Goal: Information Seeking & Learning: Learn about a topic

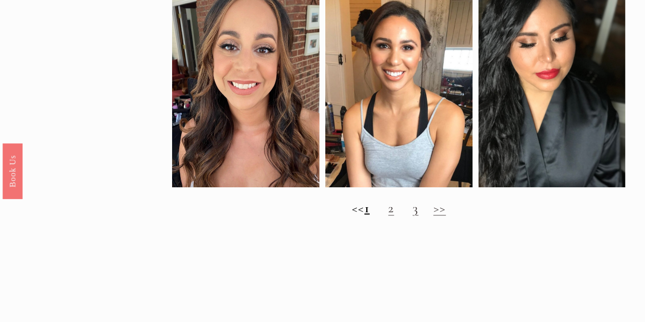
scroll to position [927, 0]
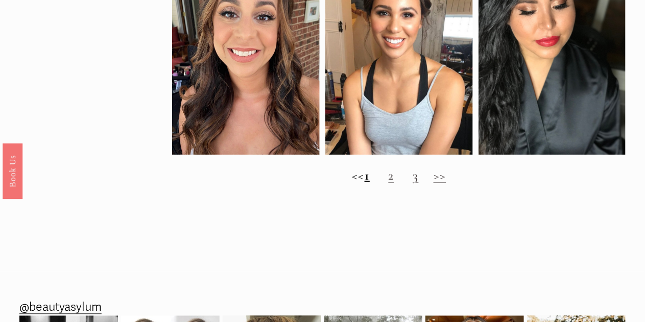
click at [394, 184] on link "2" at bounding box center [392, 176] width 6 height 16
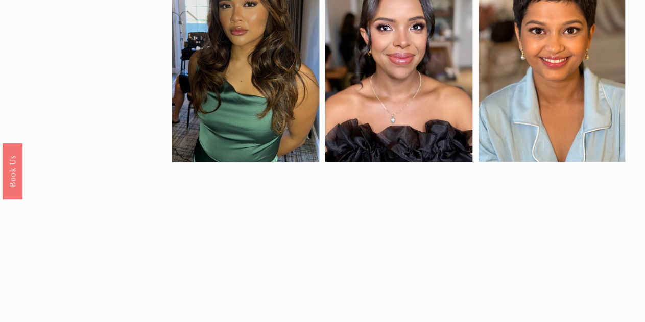
scroll to position [649, 0]
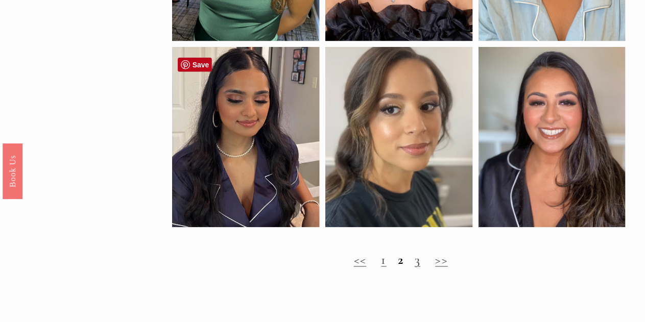
click at [290, 186] on div at bounding box center [246, 137] width 148 height 181
click at [225, 114] on div at bounding box center [246, 137] width 148 height 181
click at [413, 268] on h2 "<< 1 2 3 >>" at bounding box center [399, 259] width 454 height 15
click at [421, 268] on h2 "<< 1 2 3 >>" at bounding box center [399, 259] width 454 height 15
click at [419, 268] on link "3" at bounding box center [418, 260] width 6 height 16
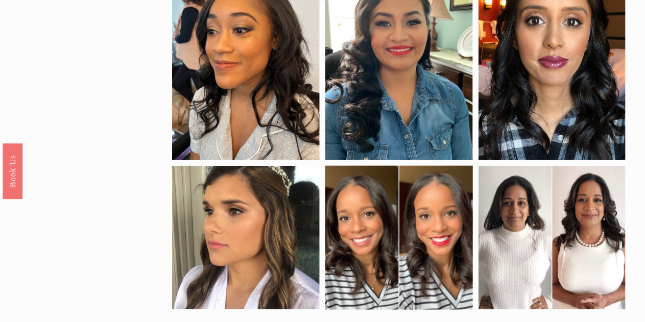
scroll to position [524, 0]
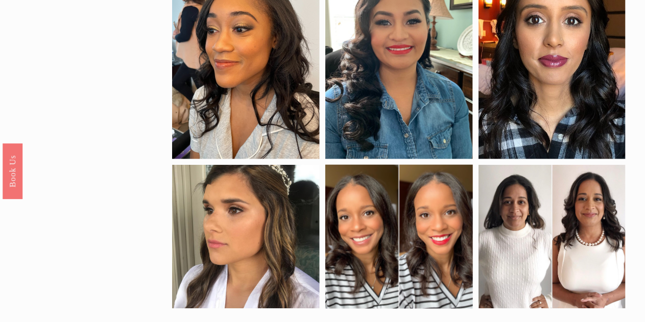
click at [580, 101] on div at bounding box center [553, 60] width 148 height 200
